Goal: Check status

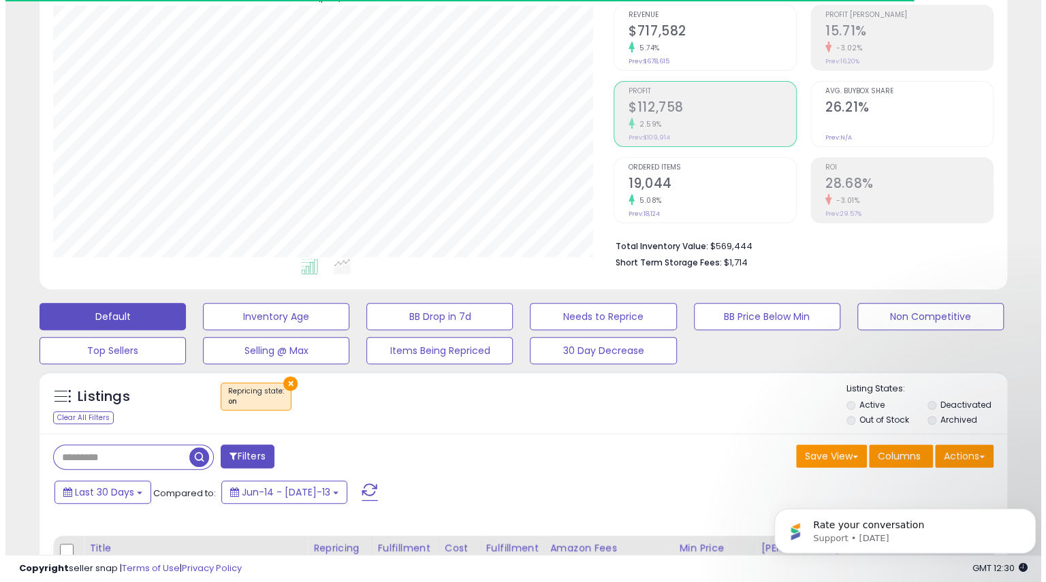
scroll to position [279, 560]
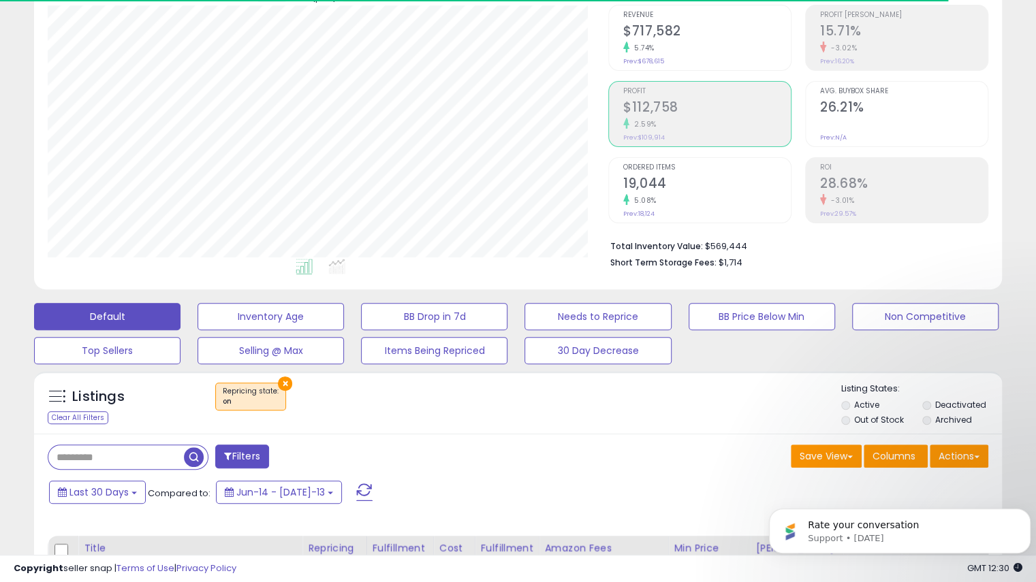
click at [356, 491] on span at bounding box center [364, 492] width 16 height 18
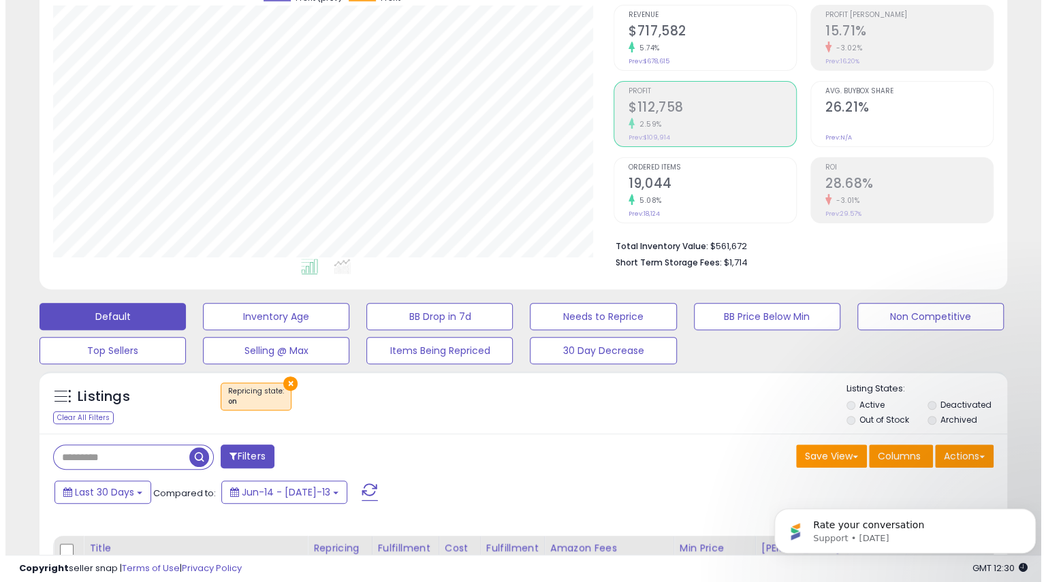
scroll to position [0, 0]
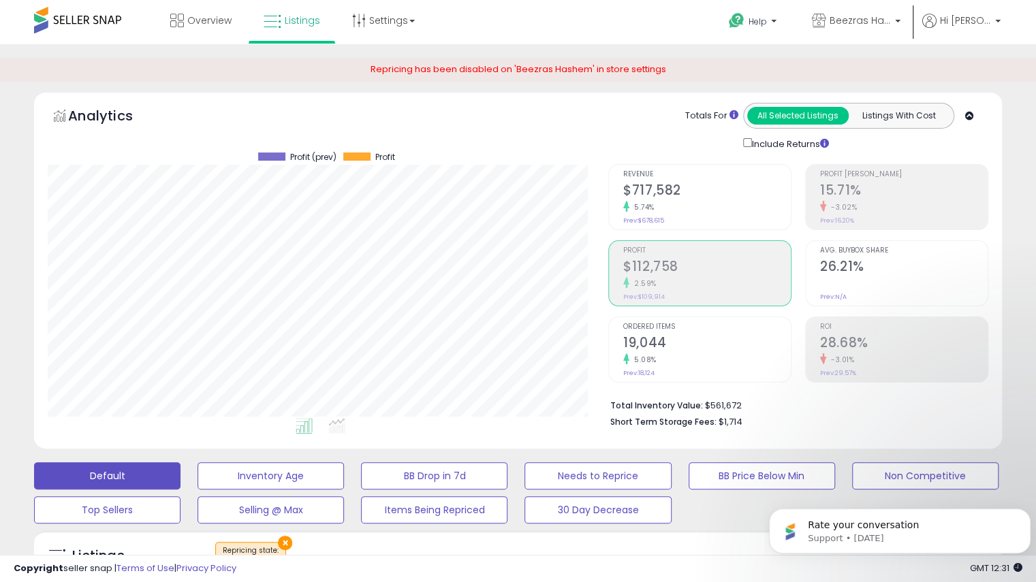
click at [694, 195] on h2 "$717,582" at bounding box center [706, 191] width 167 height 18
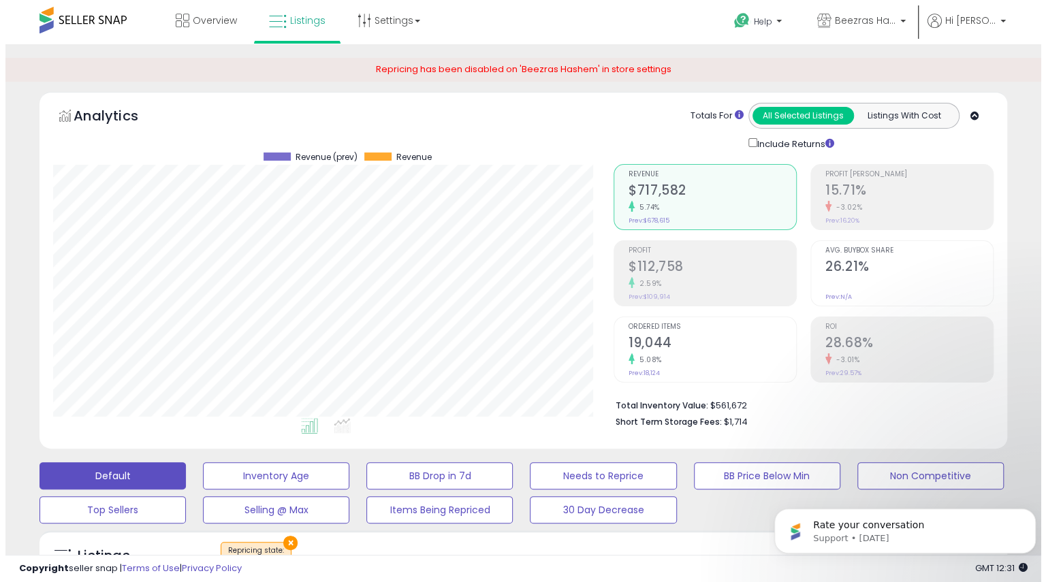
scroll to position [110, 0]
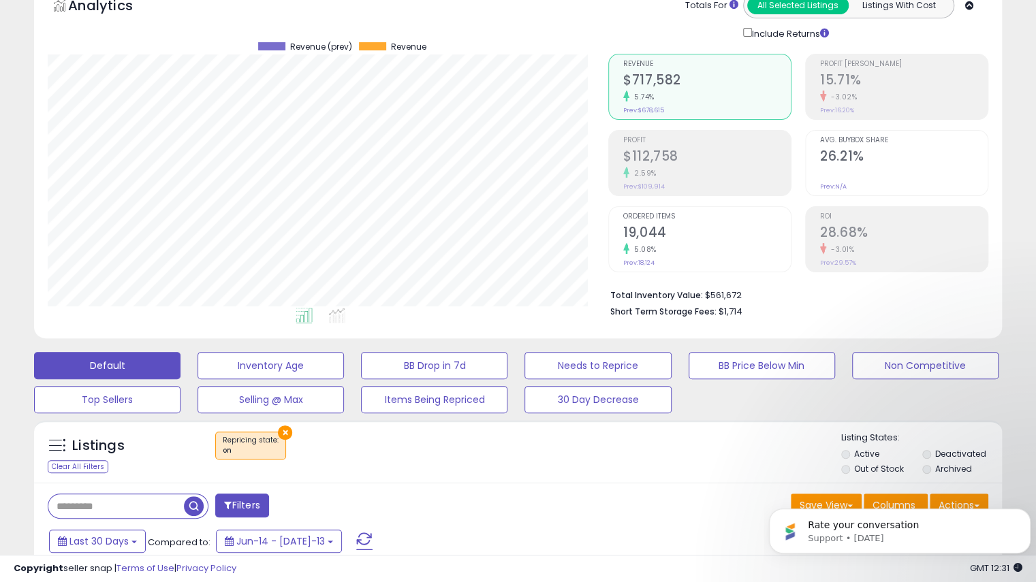
click at [282, 428] on button "×" at bounding box center [285, 433] width 14 height 14
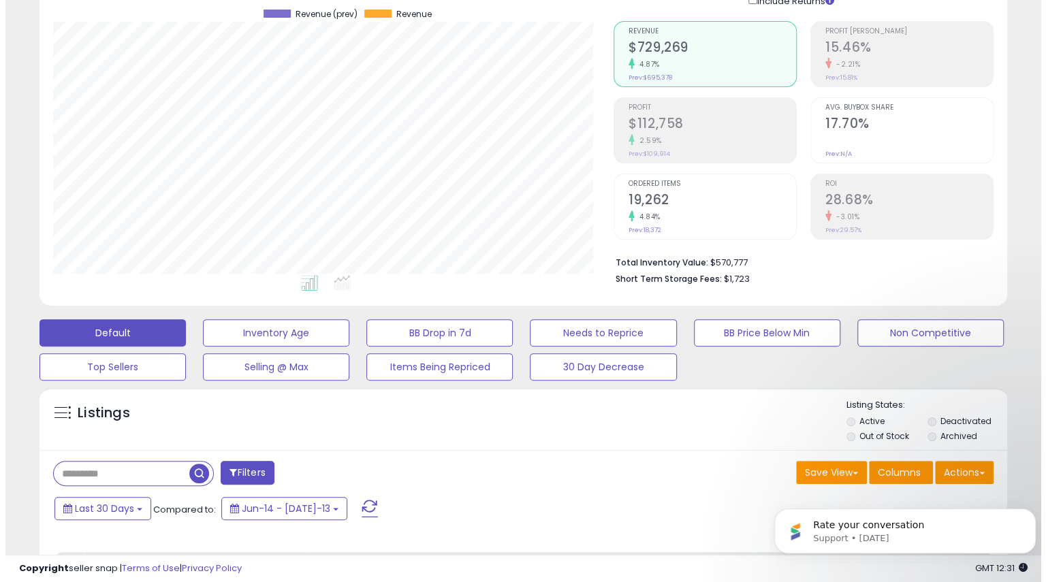
scroll to position [133, 0]
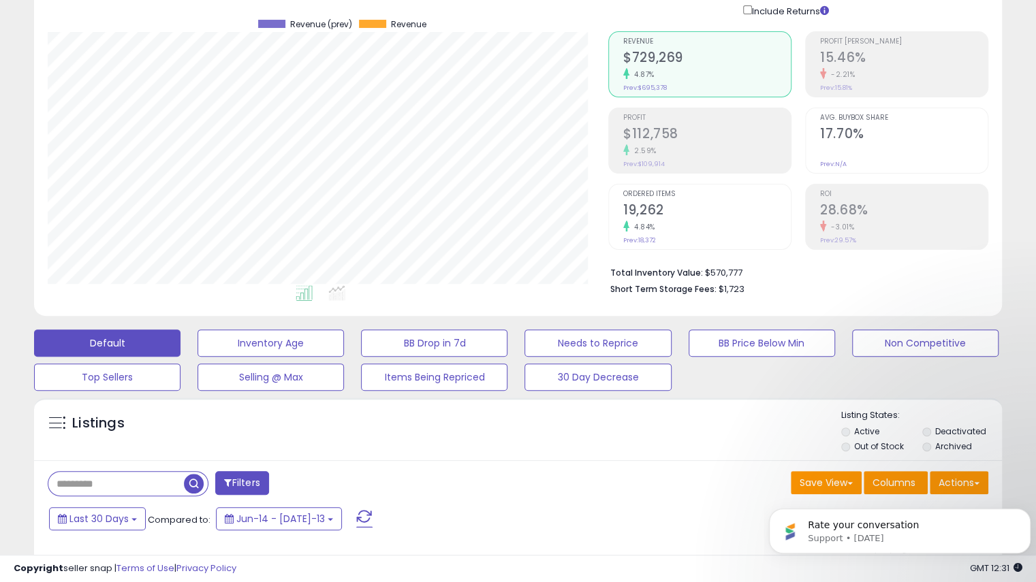
click at [666, 116] on span "Profit" at bounding box center [706, 117] width 167 height 7
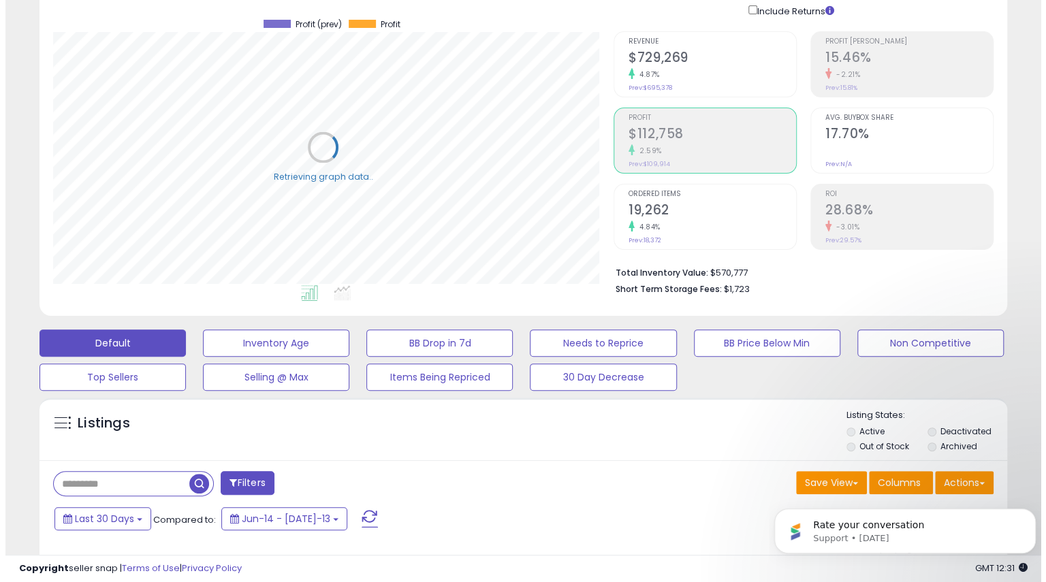
scroll to position [680593, 680312]
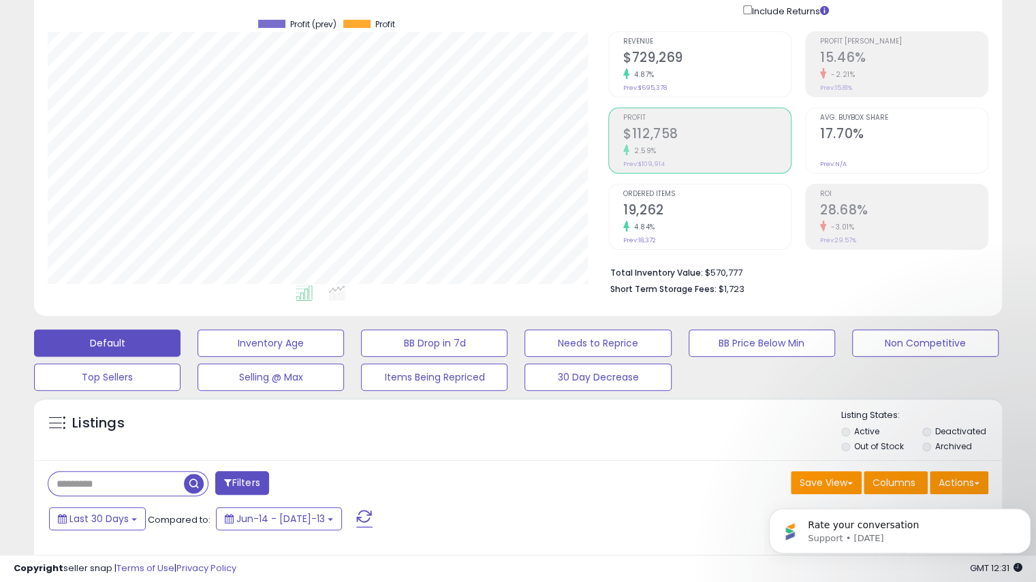
click at [893, 39] on span "Profit [PERSON_NAME]" at bounding box center [903, 41] width 167 height 7
click at [656, 52] on h2 "$729,269" at bounding box center [706, 59] width 167 height 18
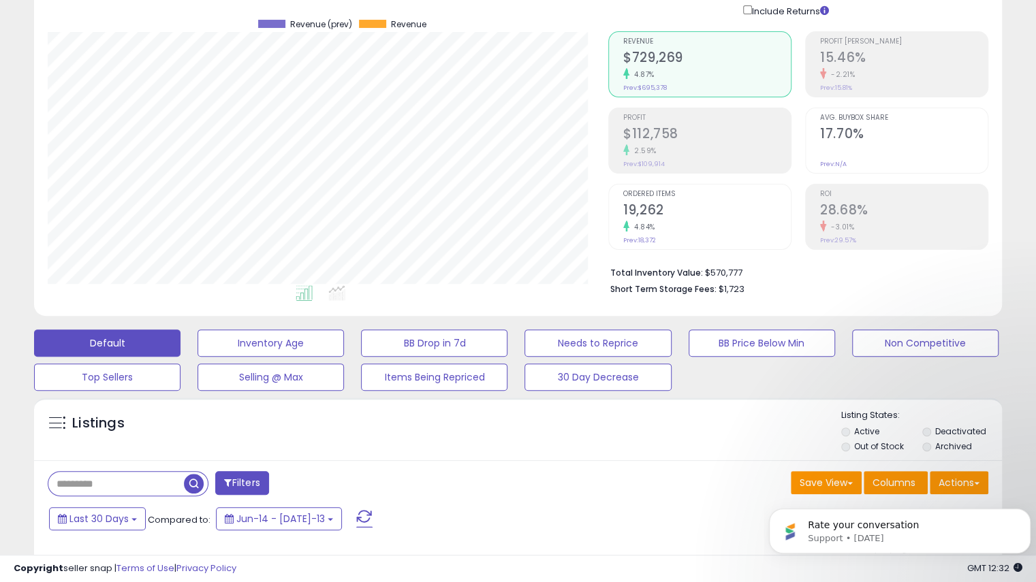
click at [660, 137] on h2 "$112,758" at bounding box center [706, 135] width 167 height 18
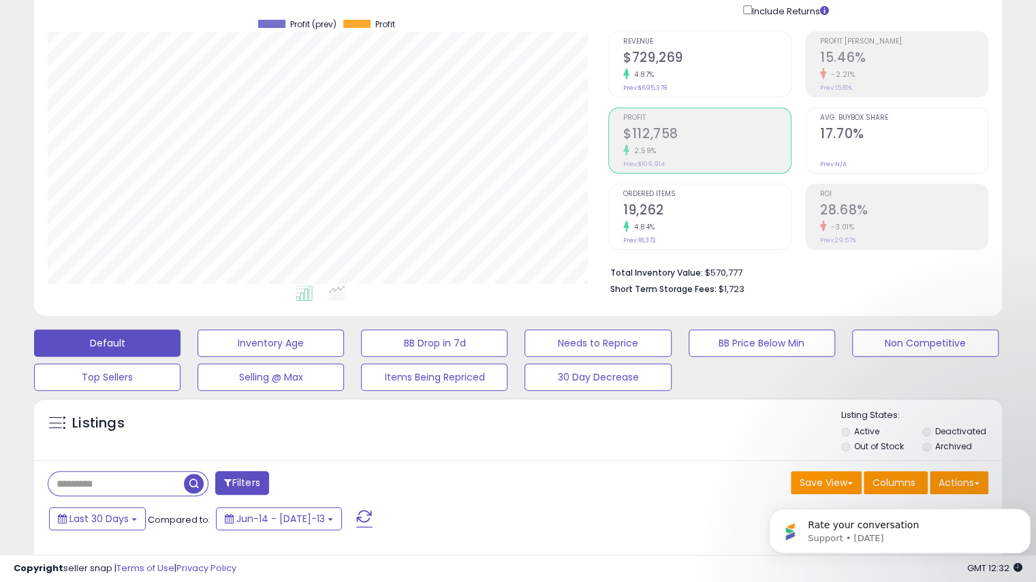
click at [652, 50] on h2 "$729,269" at bounding box center [706, 59] width 167 height 18
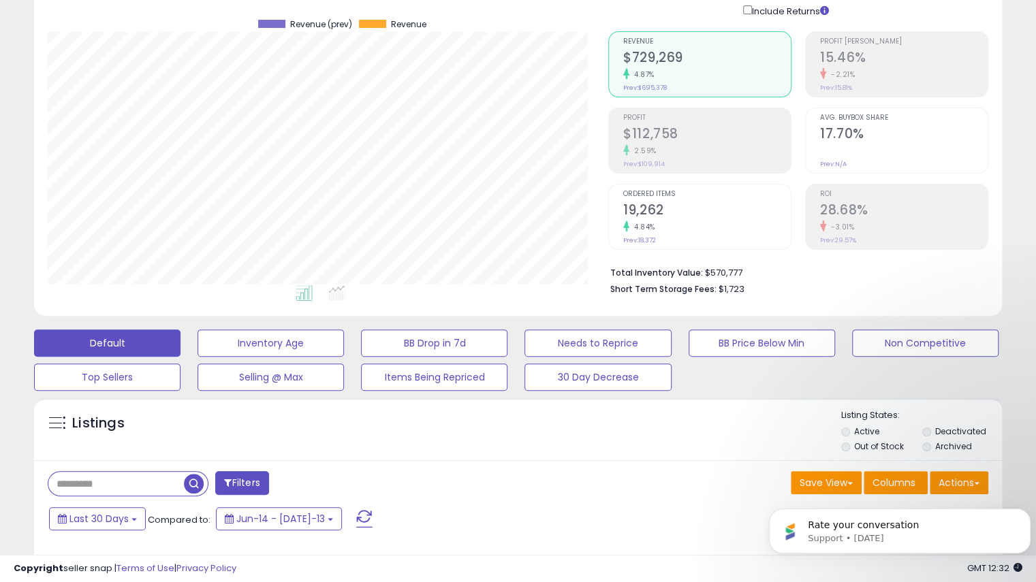
click at [645, 137] on div "Retrieving graph data.. Revenue (prev) Revenue" at bounding box center [517, 140] width 961 height 326
click at [645, 137] on h2 "$112,758" at bounding box center [706, 135] width 167 height 18
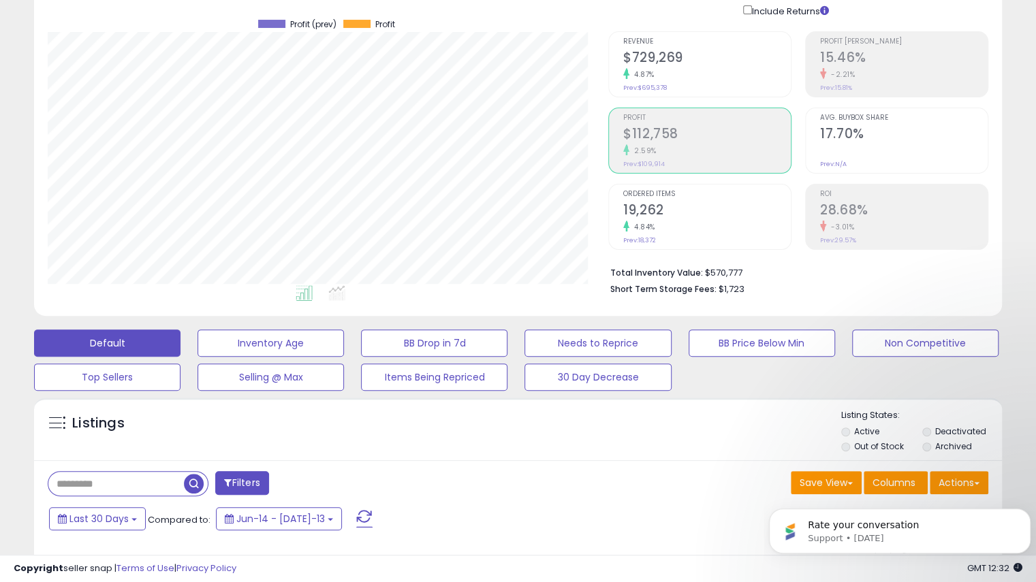
click at [869, 89] on div "Retrieving graph data.. Profit (prev) Profit" at bounding box center [517, 140] width 961 height 326
click at [869, 89] on div "Profit [PERSON_NAME] 15.46% -2.21% Prev: 15.81%" at bounding box center [903, 62] width 167 height 61
click at [334, 294] on icon at bounding box center [336, 293] width 17 height 16
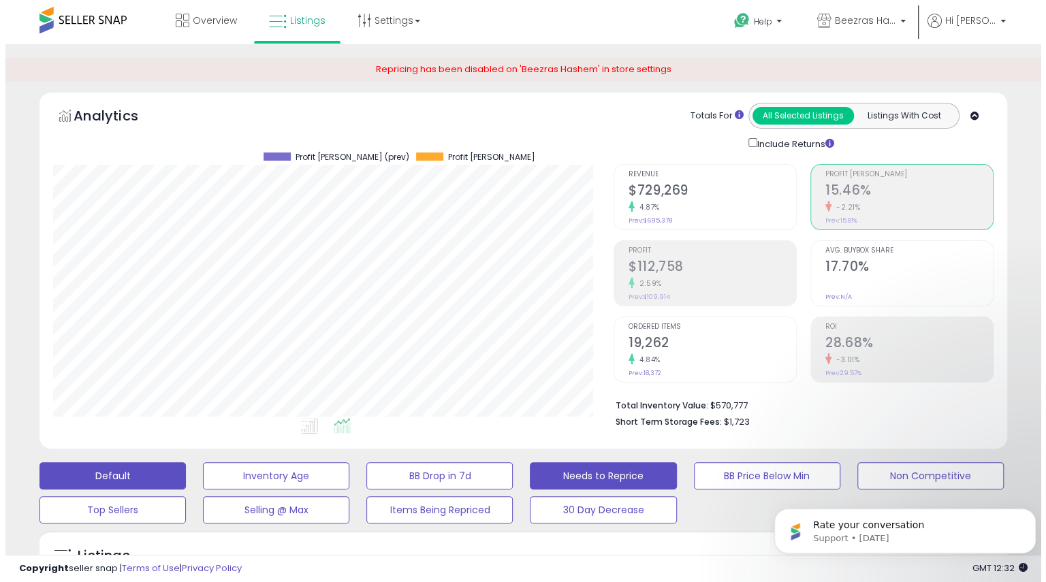
scroll to position [2, 0]
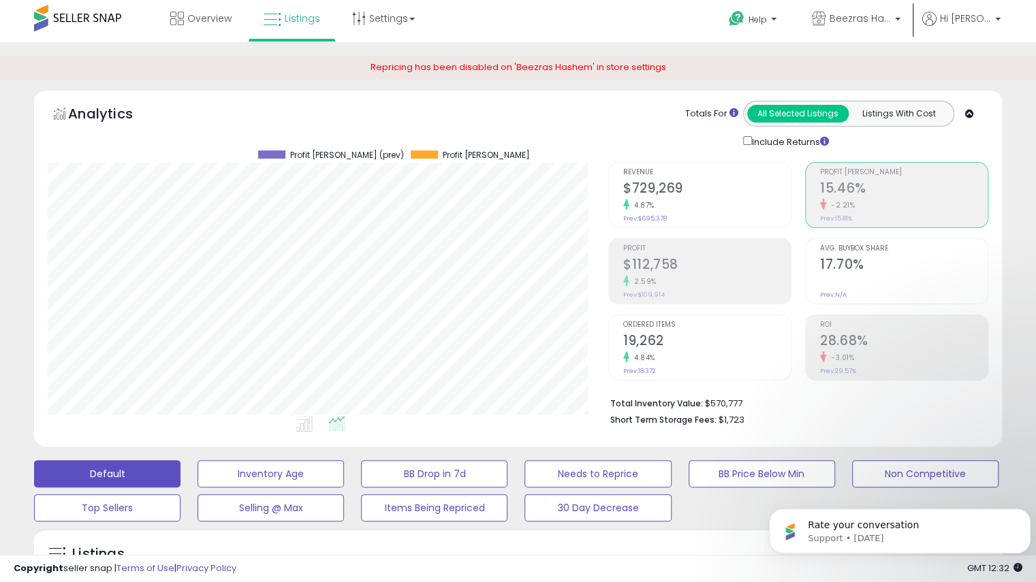
click at [666, 220] on div "Revenue $729,269 4.87% Prev: $695,378" at bounding box center [706, 193] width 167 height 61
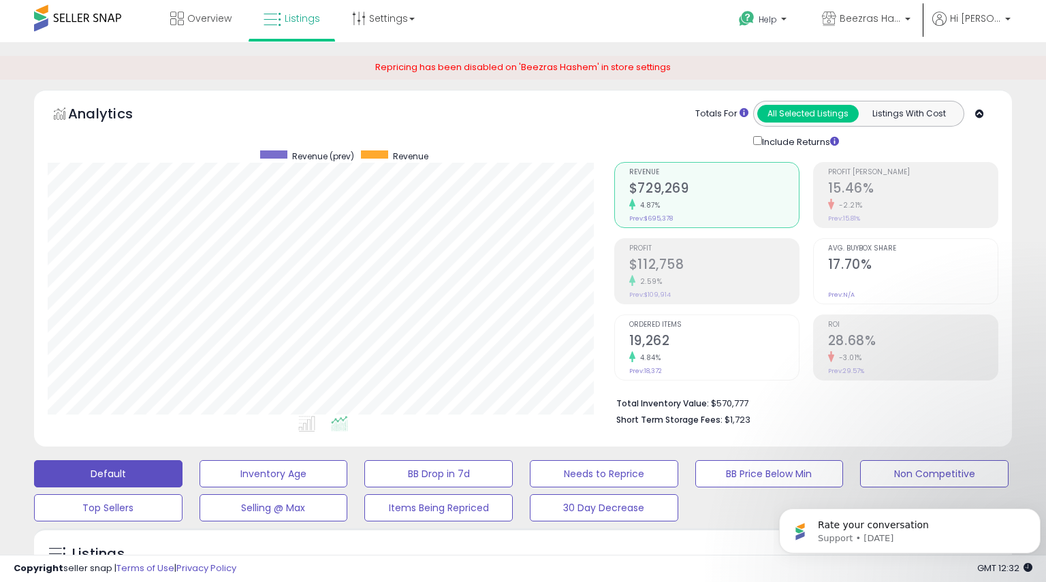
scroll to position [680593, 680312]
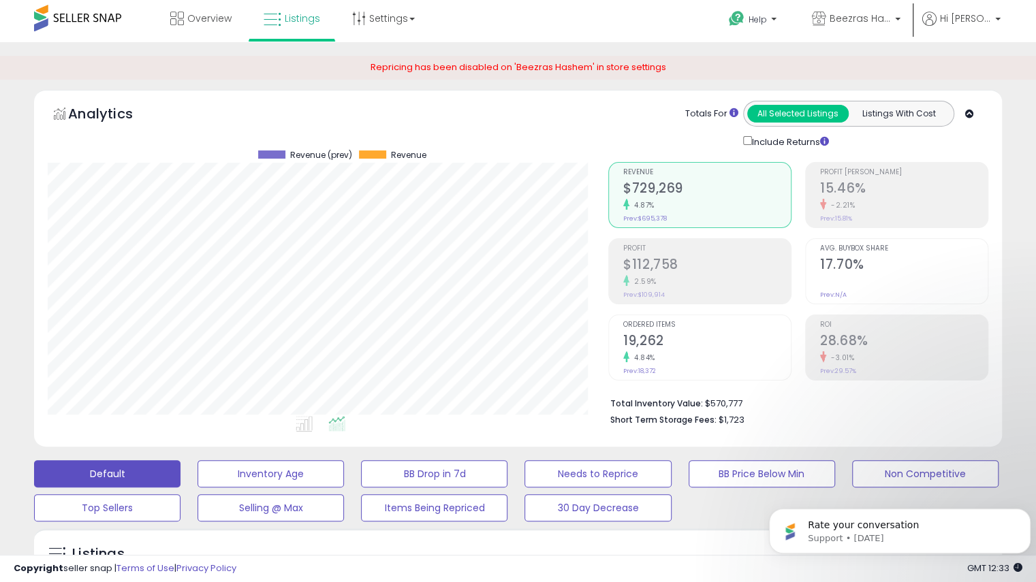
click at [665, 282] on div "2.59%" at bounding box center [706, 281] width 167 height 13
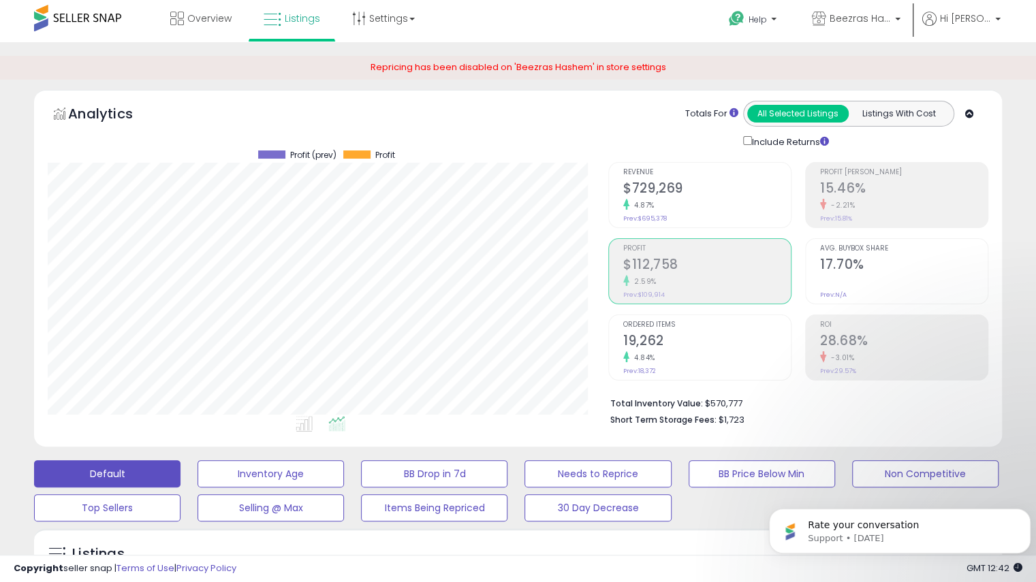
click at [688, 193] on h2 "$729,269" at bounding box center [706, 189] width 167 height 18
